Goal: Information Seeking & Learning: Learn about a topic

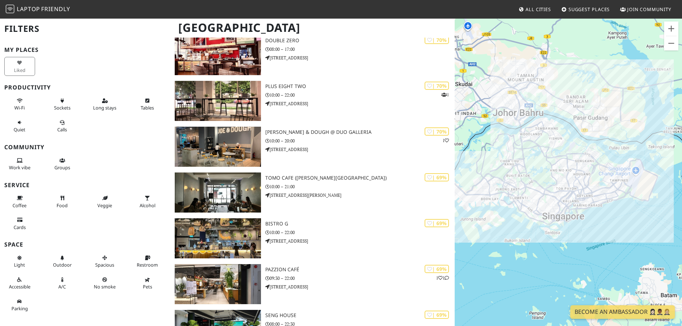
scroll to position [2723, 0]
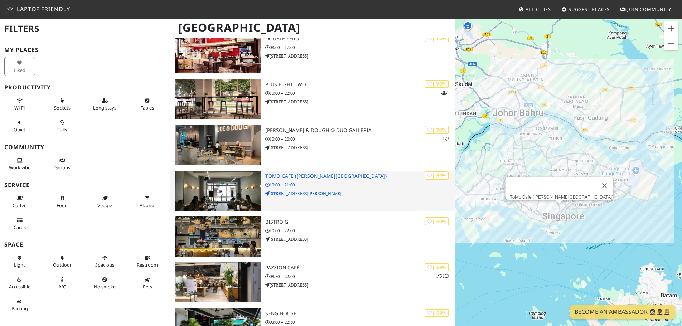
click at [339, 185] on p "10:00 – 21:00" at bounding box center [360, 185] width 190 height 7
click at [290, 172] on div "| 69% ToMo Cafe (Neil Road) 10:00 – 21:00 57 Neil Rd" at bounding box center [360, 191] width 190 height 40
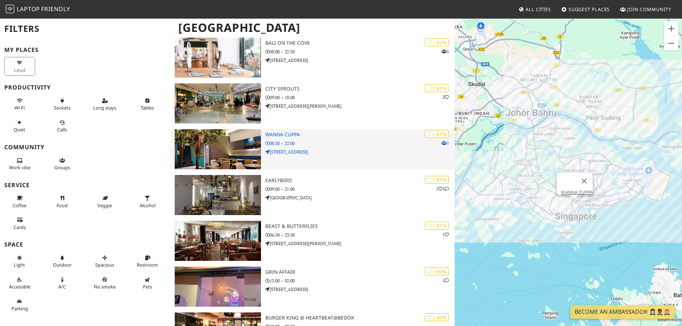
scroll to position [3761, 0]
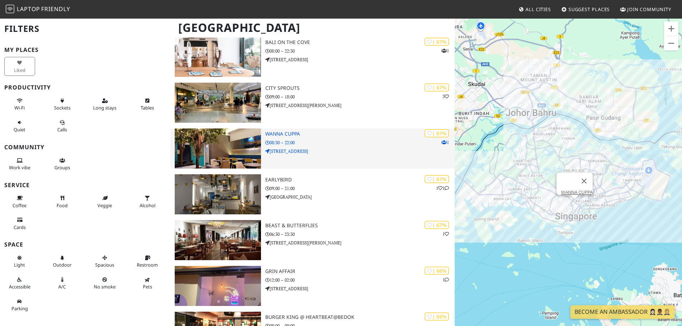
drag, startPoint x: 288, startPoint y: 134, endPoint x: 292, endPoint y: 131, distance: 4.7
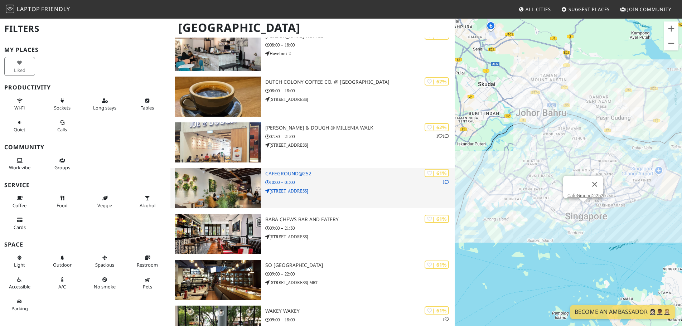
scroll to position [5481, 0]
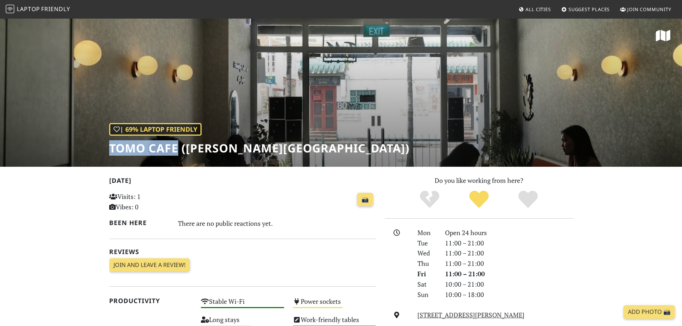
drag, startPoint x: 176, startPoint y: 148, endPoint x: 128, endPoint y: 153, distance: 48.2
click at [102, 152] on div "| 69% Laptop Friendly ToMo Cafe (Neil Road)" at bounding box center [341, 92] width 682 height 149
copy h1 "ToMo Cafe"
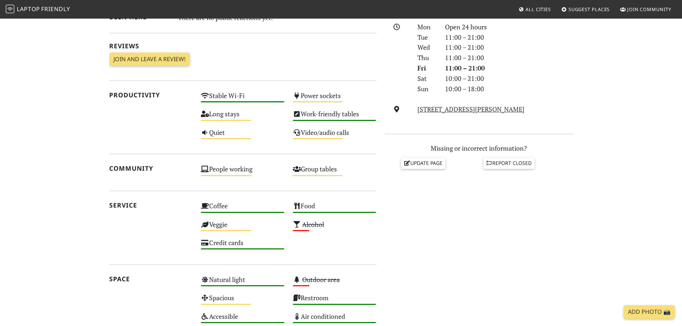
scroll to position [315, 0]
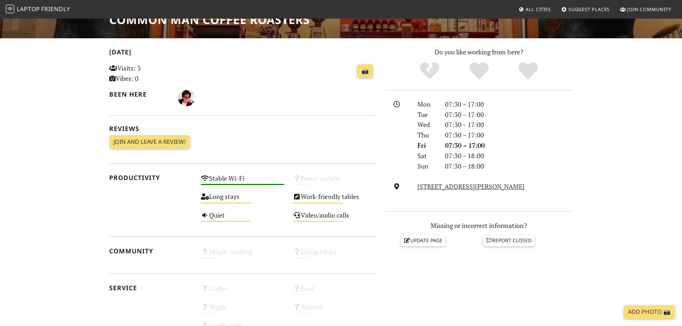
scroll to position [143, 0]
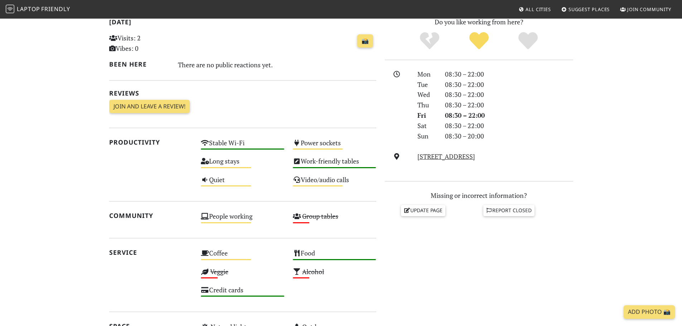
scroll to position [36, 0]
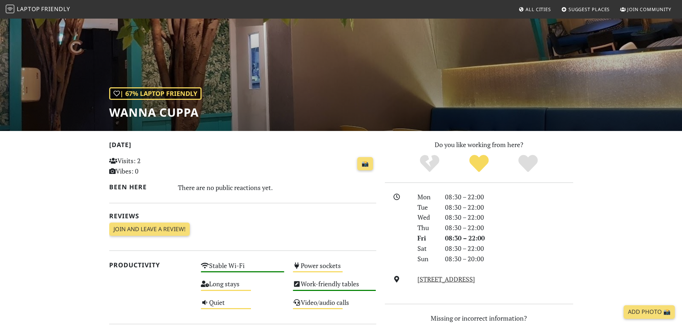
click at [187, 110] on h1 "WANNA CUPPA" at bounding box center [155, 113] width 92 height 14
copy div "WANNA CUPPA"
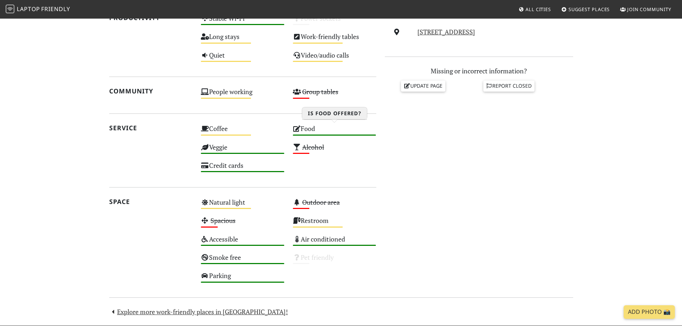
scroll to position [287, 0]
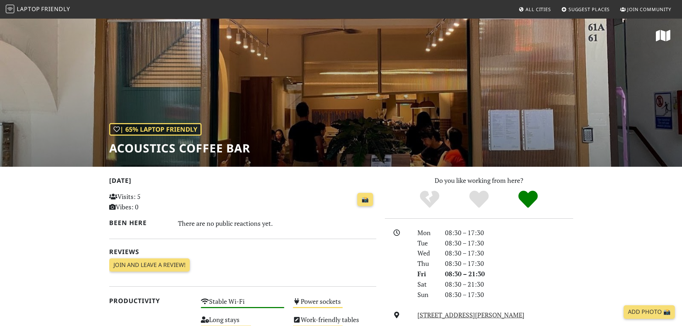
click at [238, 139] on div "| 65% Laptop Friendly Acoustics Coffee Bar" at bounding box center [179, 139] width 141 height 32
click at [237, 144] on h1 "Acoustics Coffee Bar" at bounding box center [179, 149] width 141 height 14
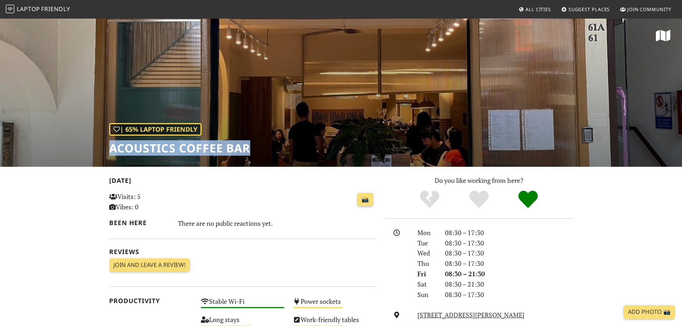
click at [237, 144] on h1 "Acoustics Coffee Bar" at bounding box center [179, 149] width 141 height 14
